Goal: Information Seeking & Learning: Learn about a topic

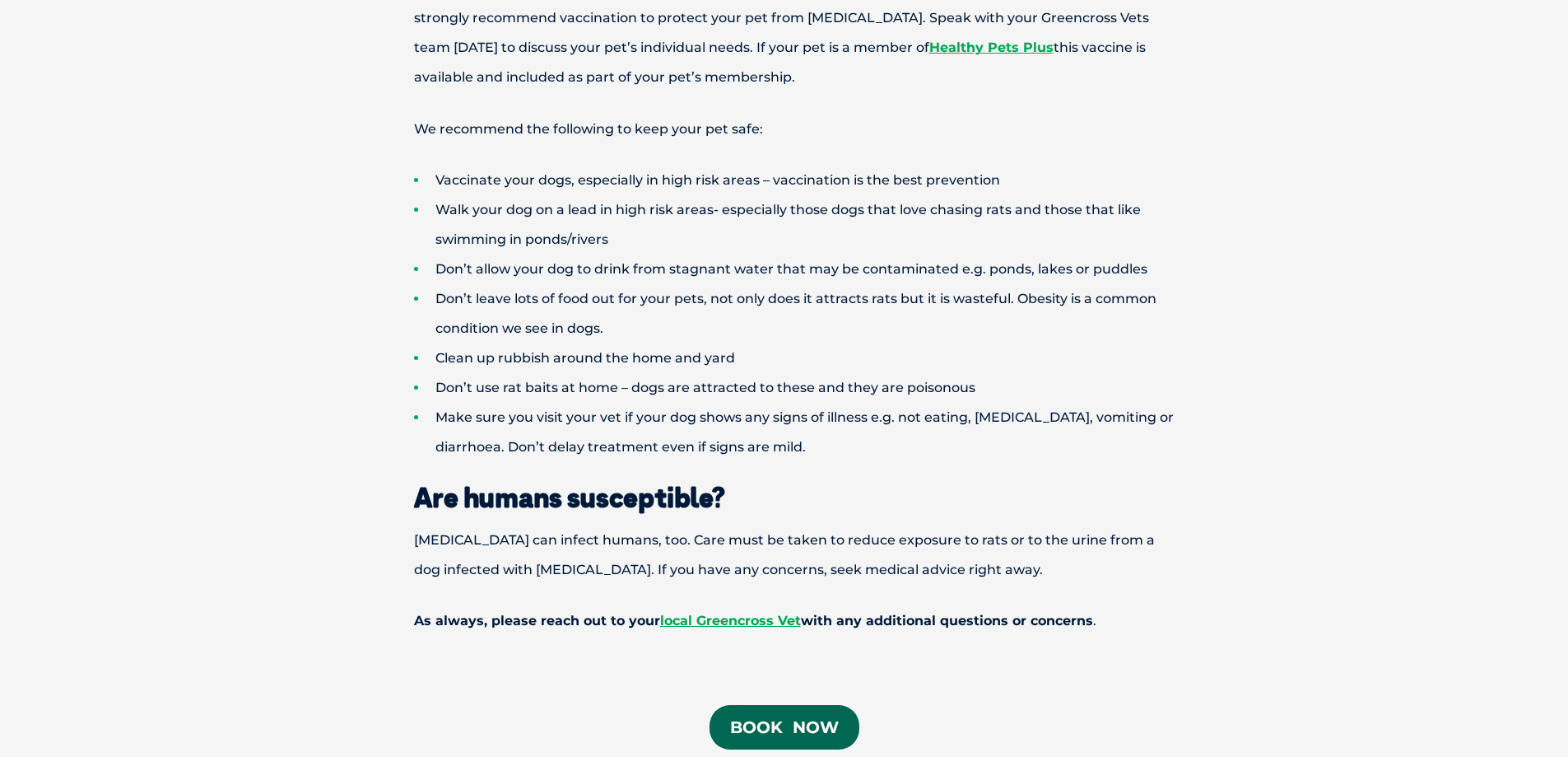
scroll to position [1729, 0]
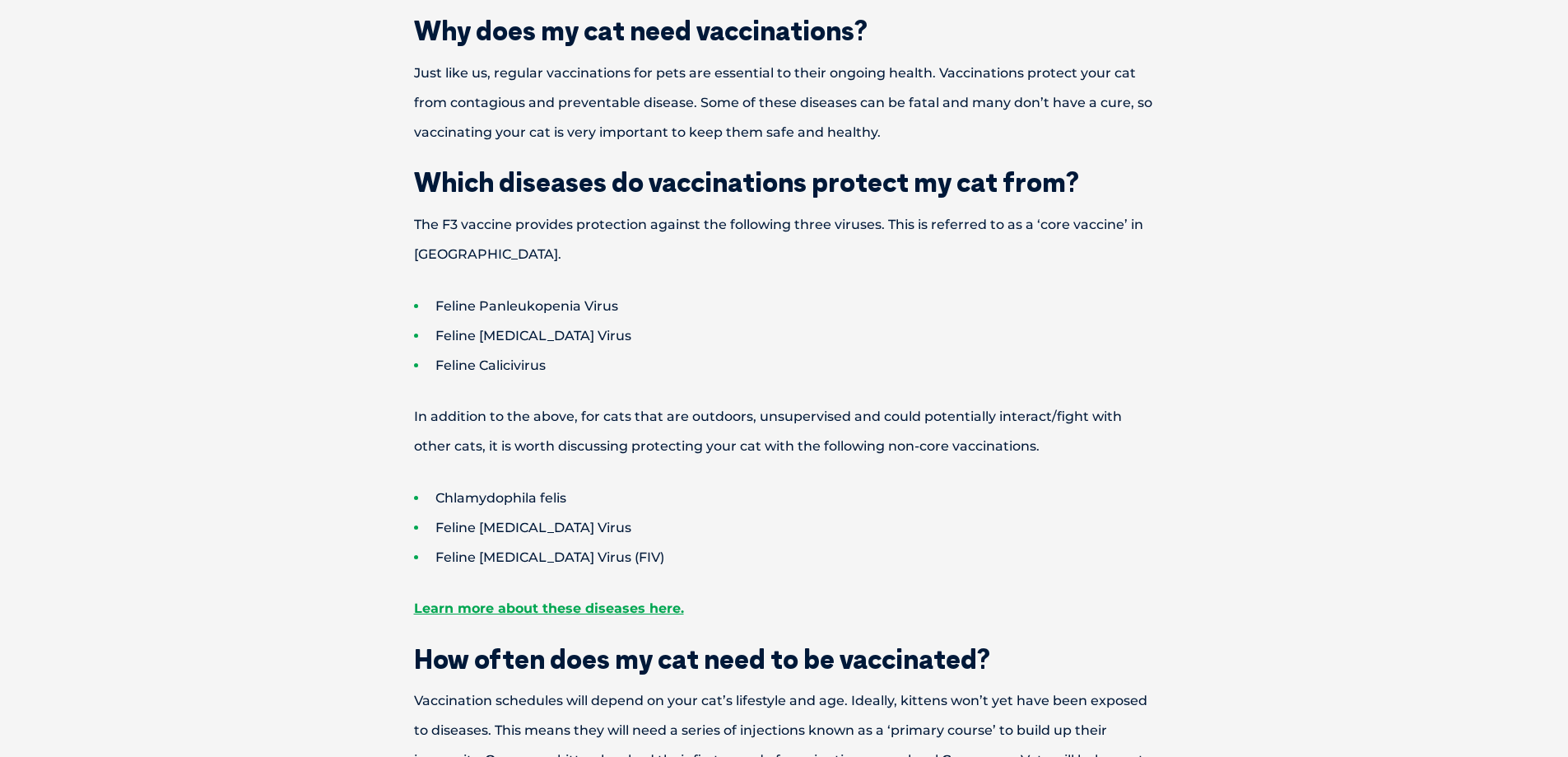
scroll to position [741, 0]
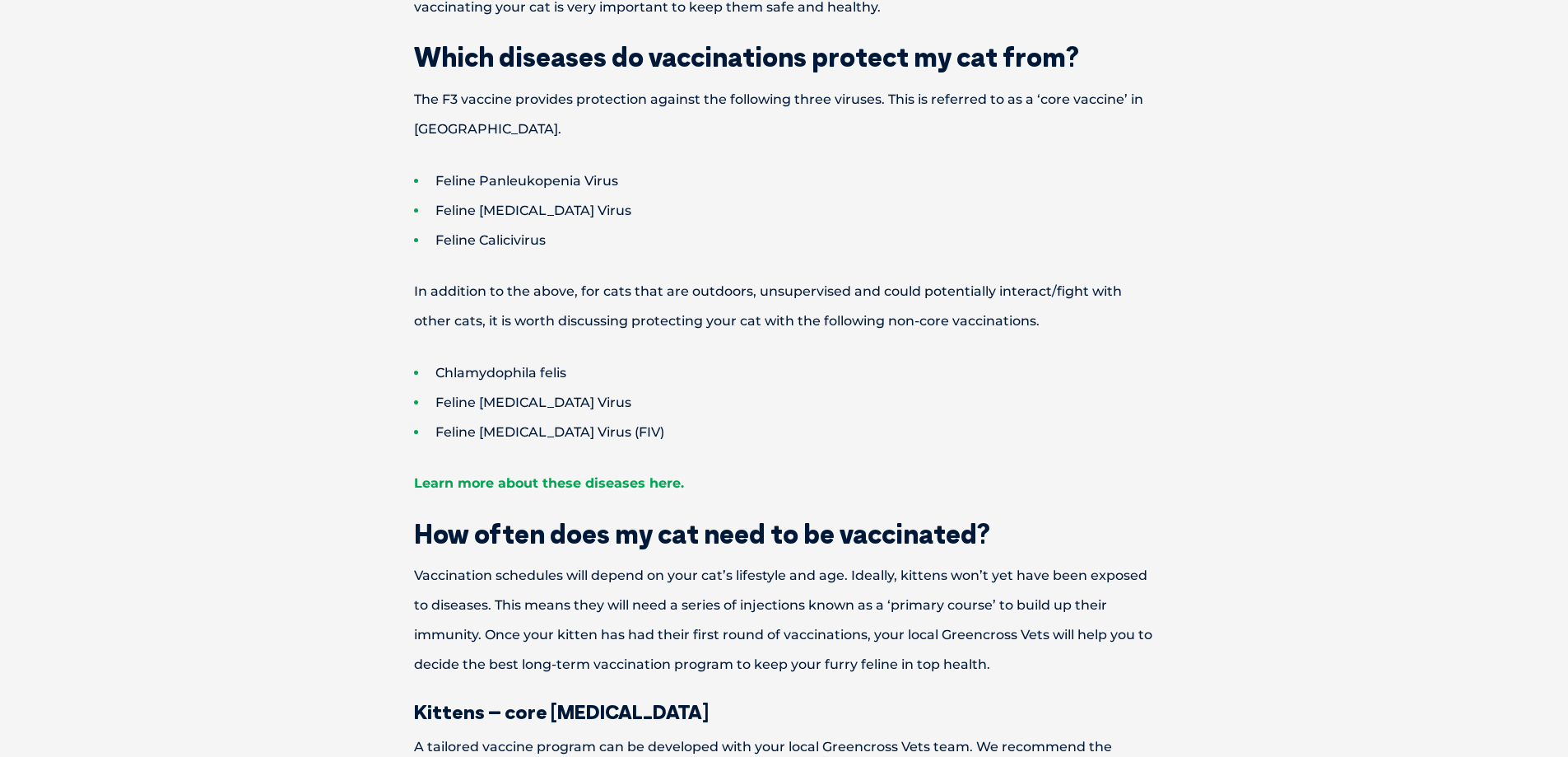
click at [495, 481] on link "Learn more about these diseases here." at bounding box center [549, 482] width 270 height 15
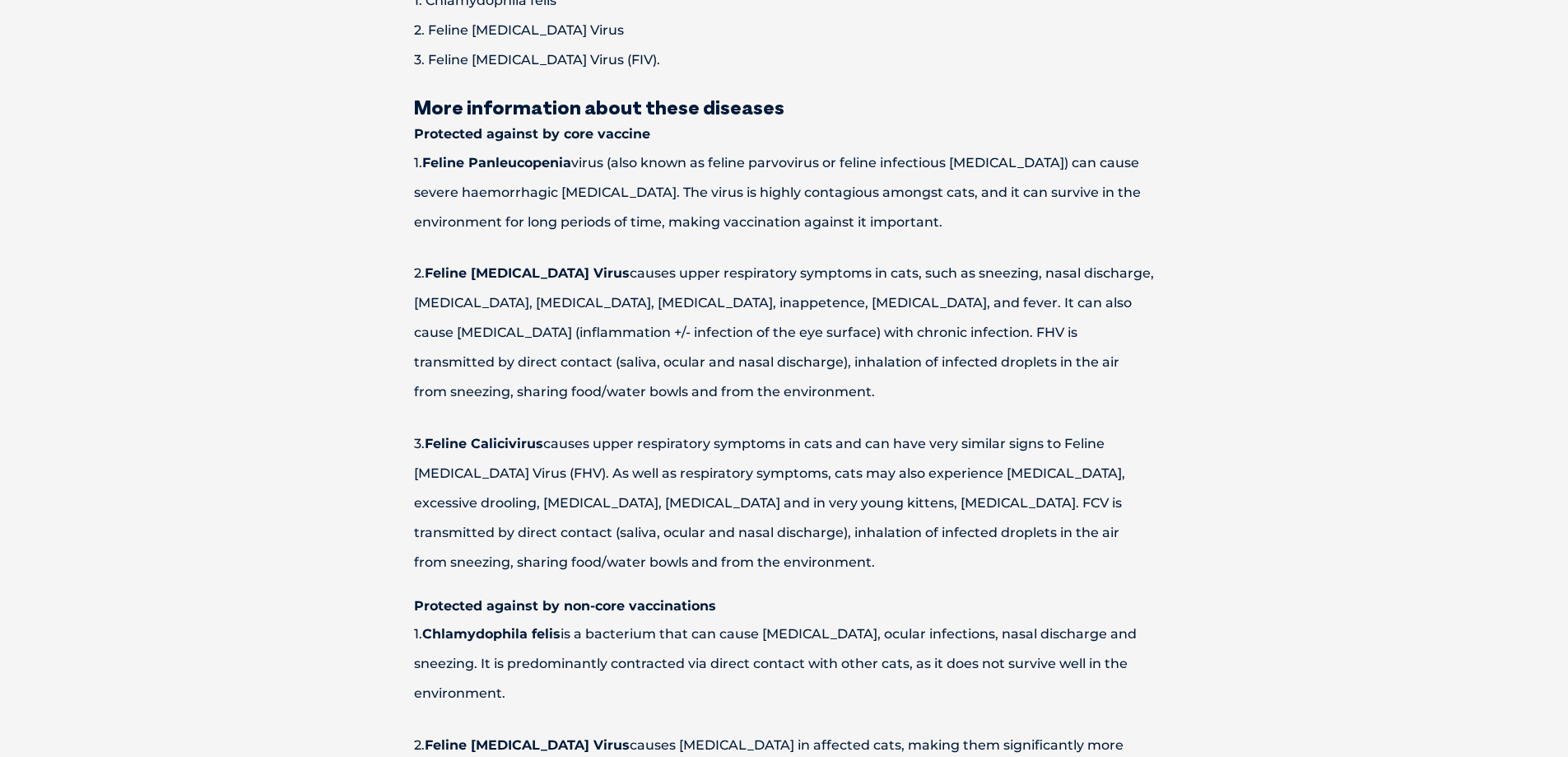
scroll to position [1976, 0]
